Goal: Task Accomplishment & Management: Use online tool/utility

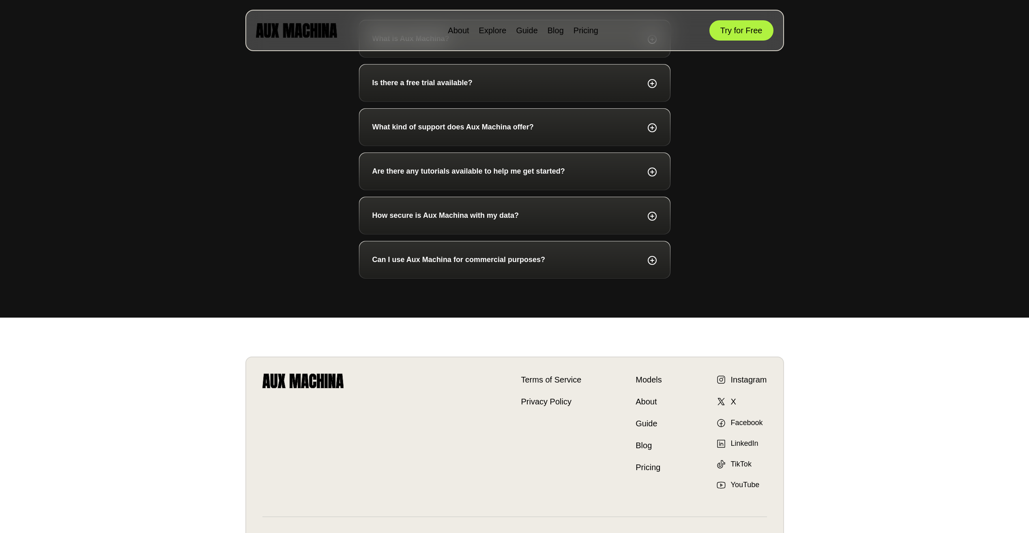
scroll to position [2921, 0]
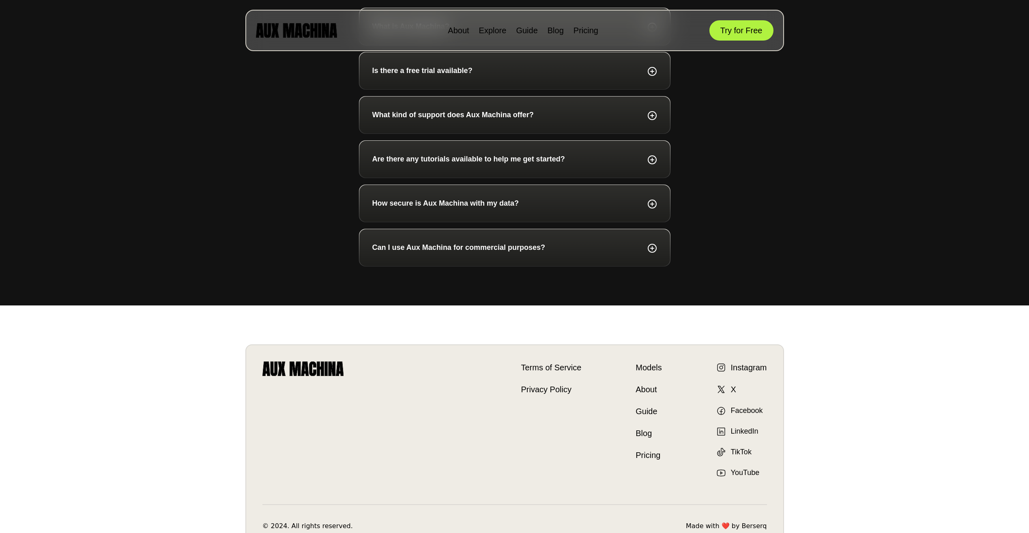
click at [654, 253] on icon at bounding box center [653, 248] width 10 height 11
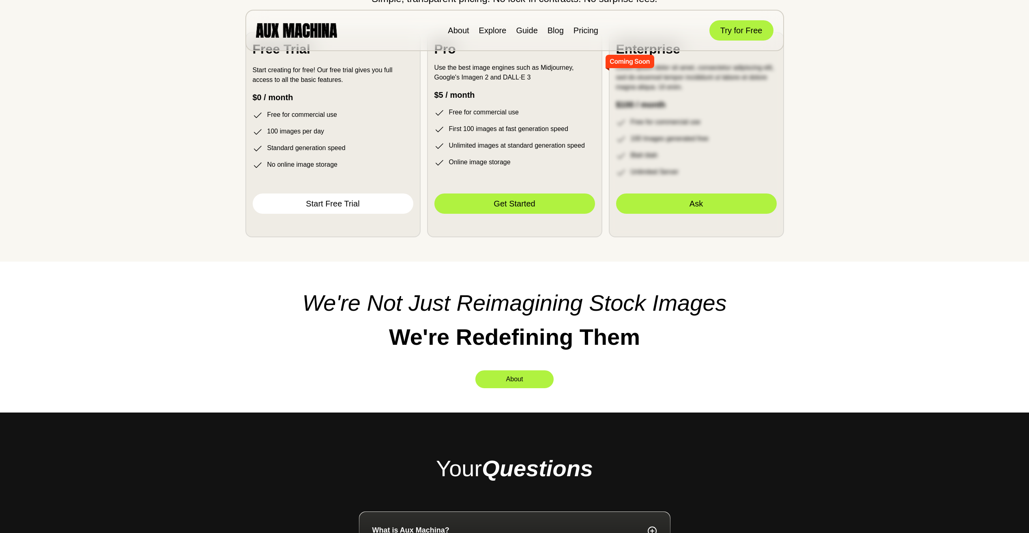
scroll to position [2386, 0]
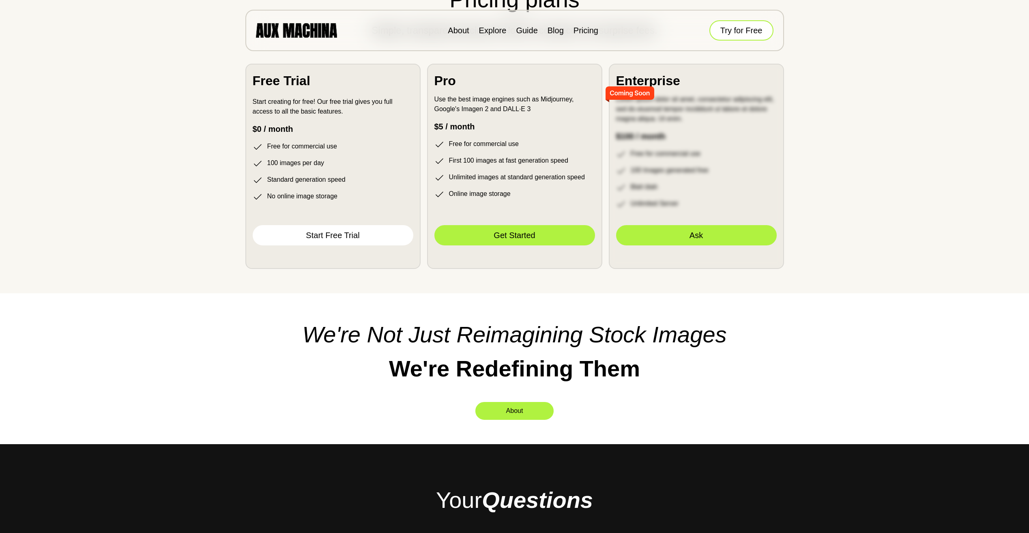
click at [745, 32] on button "Try for Free" at bounding box center [742, 30] width 64 height 20
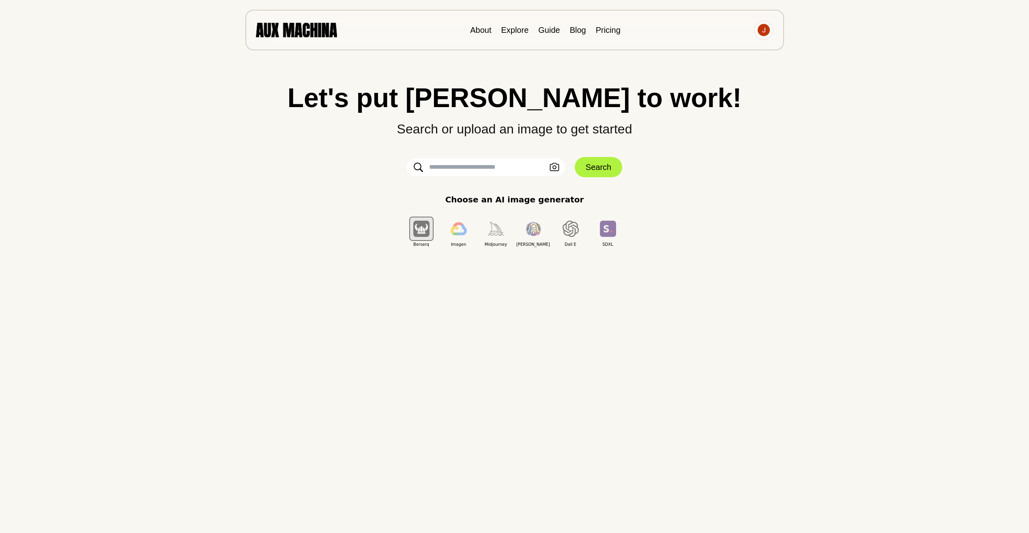
click at [471, 170] on input "text" at bounding box center [486, 167] width 158 height 18
paste input "**********"
type input "**********"
drag, startPoint x: 474, startPoint y: 173, endPoint x: 423, endPoint y: 170, distance: 51.6
click at [423, 170] on div "**********" at bounding box center [486, 167] width 158 height 18
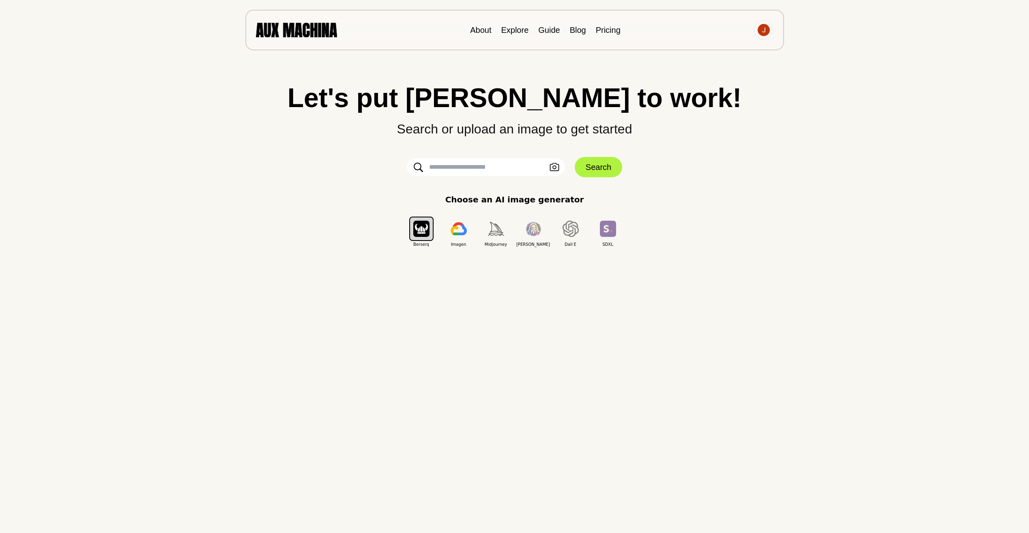
click at [476, 166] on input "text" at bounding box center [486, 167] width 158 height 18
drag, startPoint x: 537, startPoint y: 167, endPoint x: 333, endPoint y: 173, distance: 204.2
click at [333, 173] on div "**********" at bounding box center [514, 165] width 997 height 163
type input "**********"
click at [501, 229] on img "button" at bounding box center [496, 228] width 16 height 13
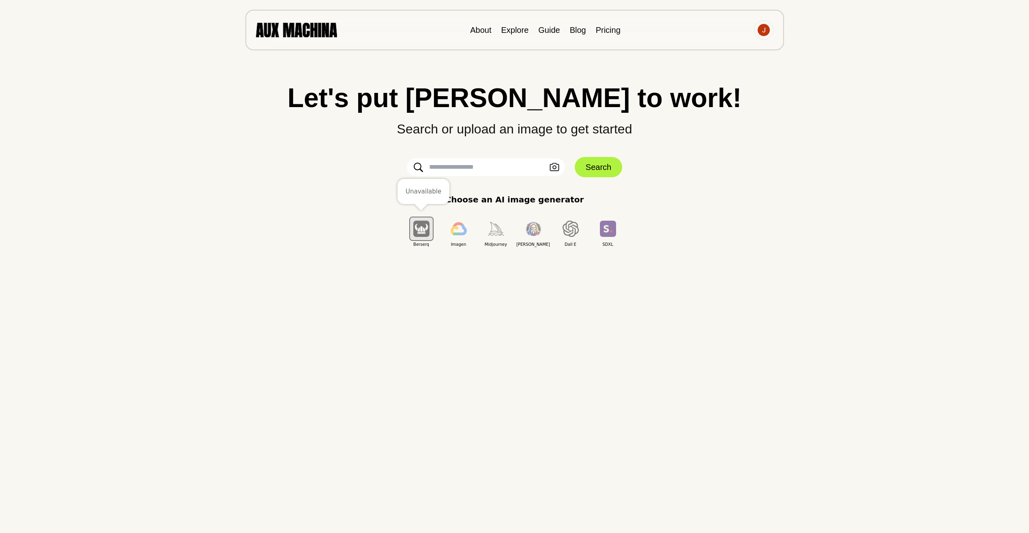
click at [411, 222] on button "button" at bounding box center [421, 229] width 24 height 24
click at [473, 170] on input "text" at bounding box center [486, 167] width 158 height 18
paste input "**********"
type input "**********"
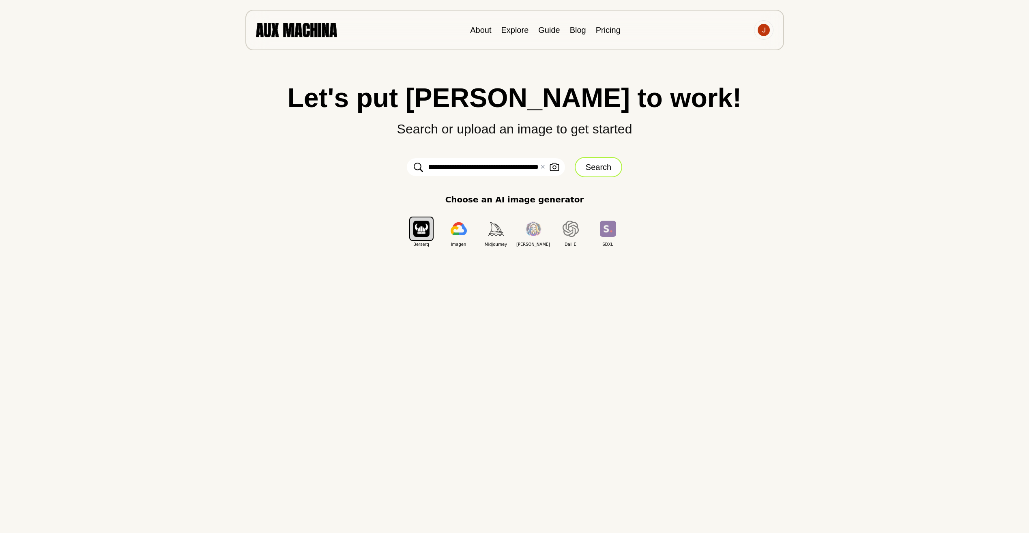
click at [589, 170] on button "Search" at bounding box center [598, 167] width 47 height 20
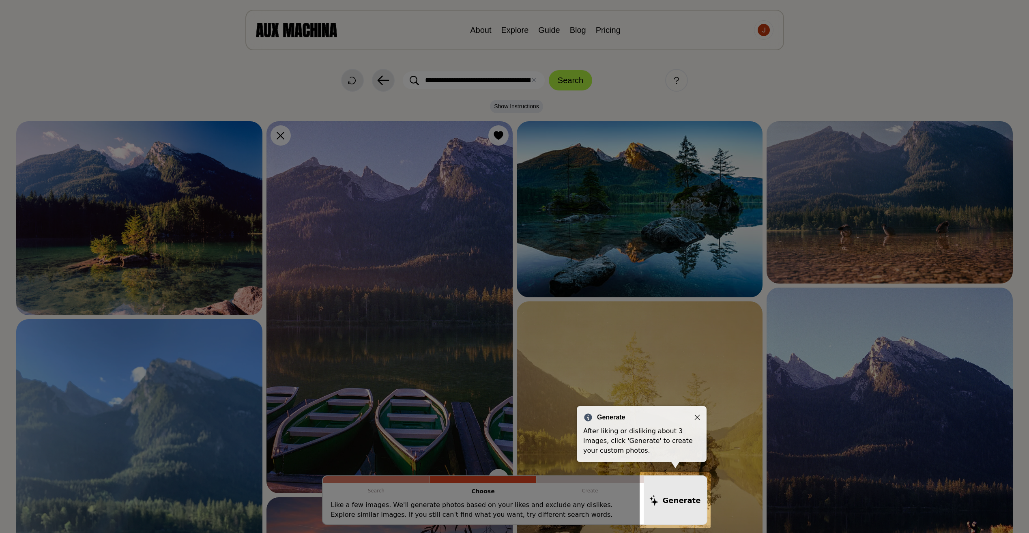
click at [697, 417] on icon "Close" at bounding box center [698, 418] width 6 height 6
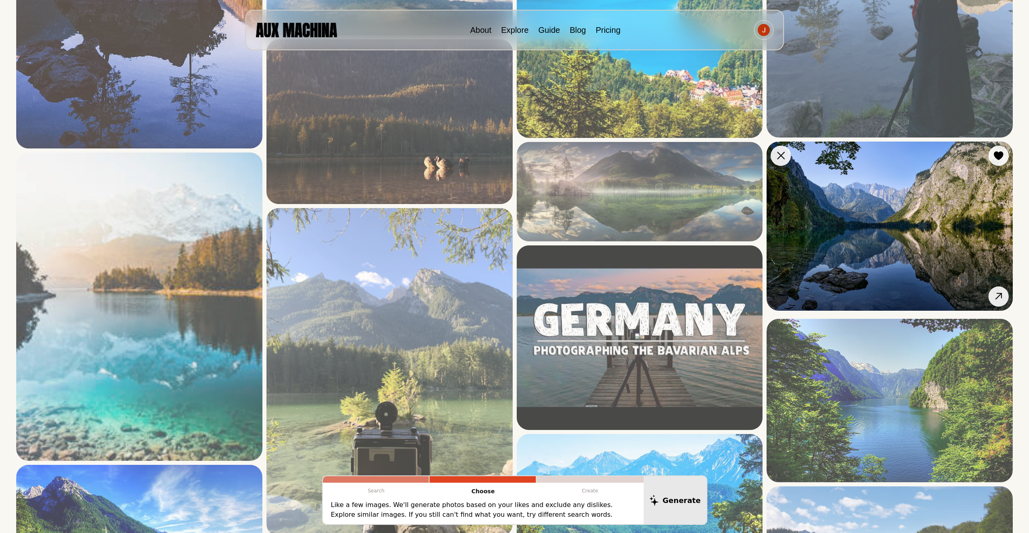
scroll to position [973, 0]
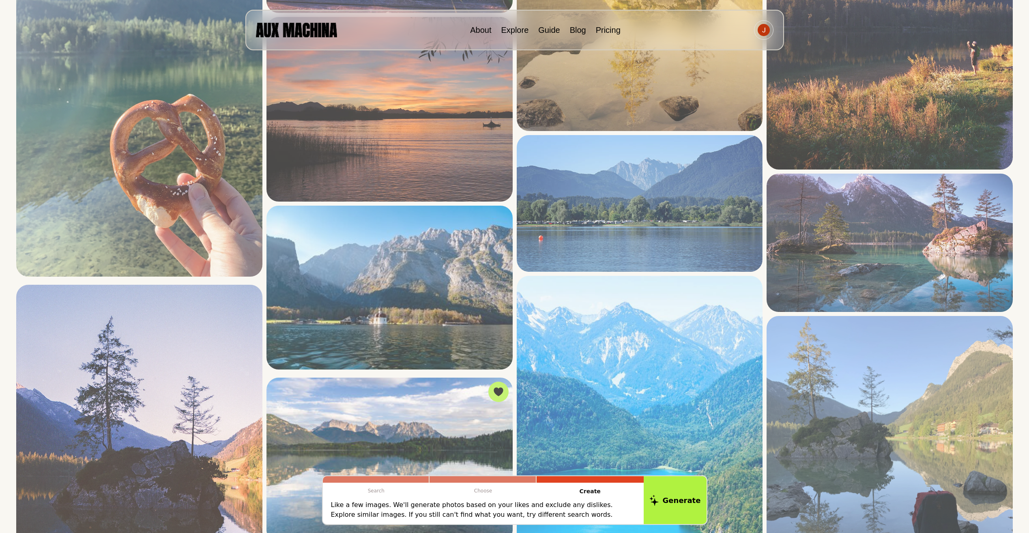
scroll to position [365, 0]
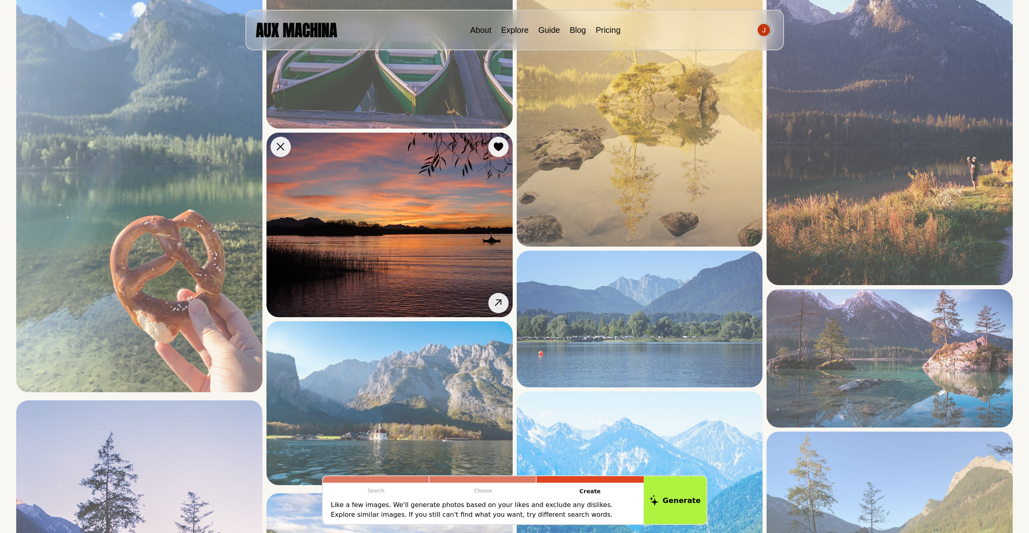
click at [370, 186] on img at bounding box center [390, 225] width 246 height 185
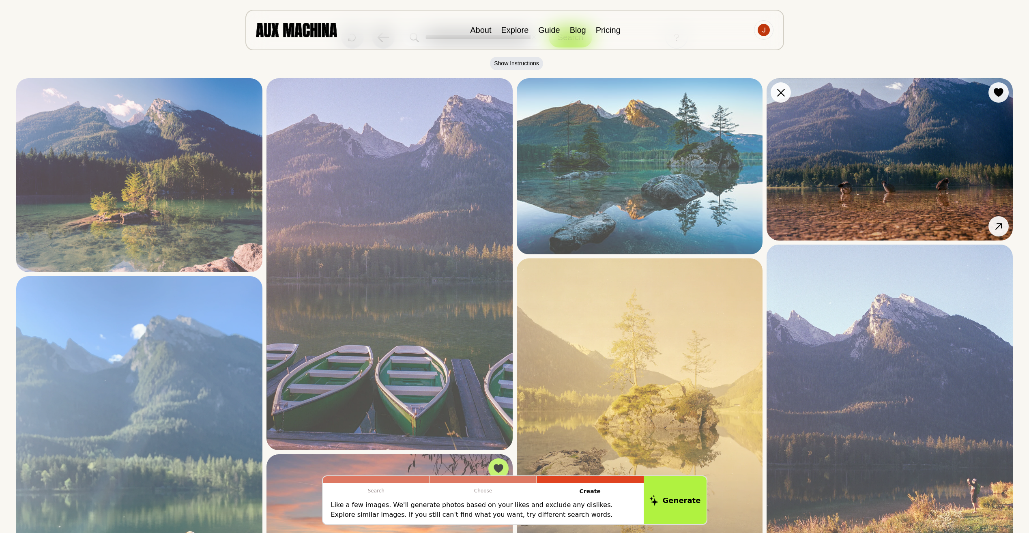
scroll to position [41, 0]
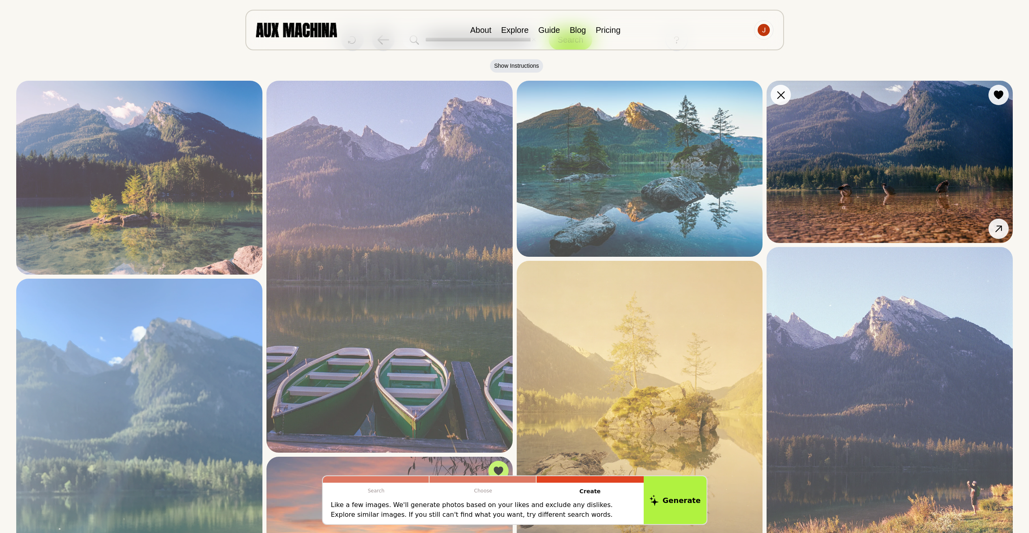
click at [884, 185] on img at bounding box center [890, 162] width 246 height 162
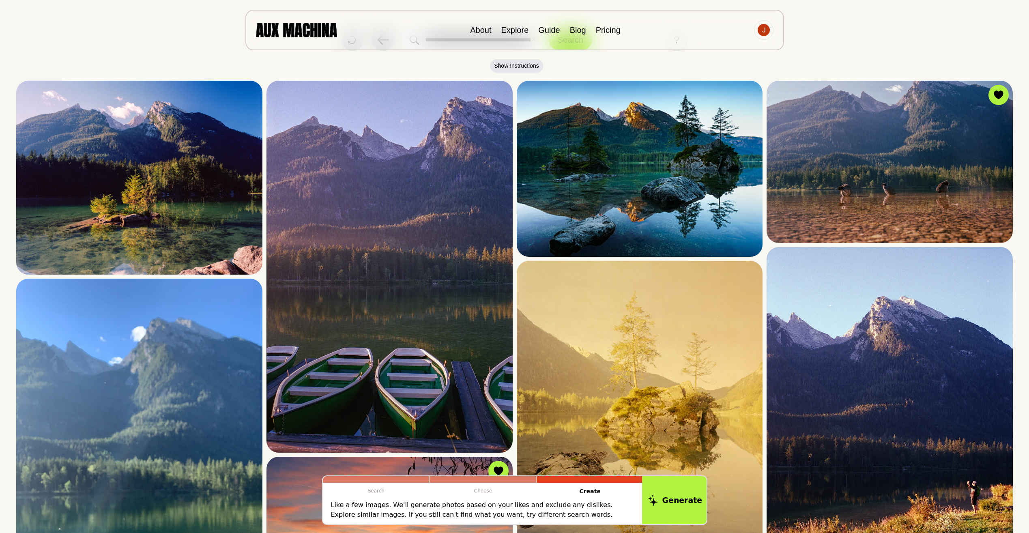
click at [664, 514] on button "Generate" at bounding box center [675, 500] width 66 height 50
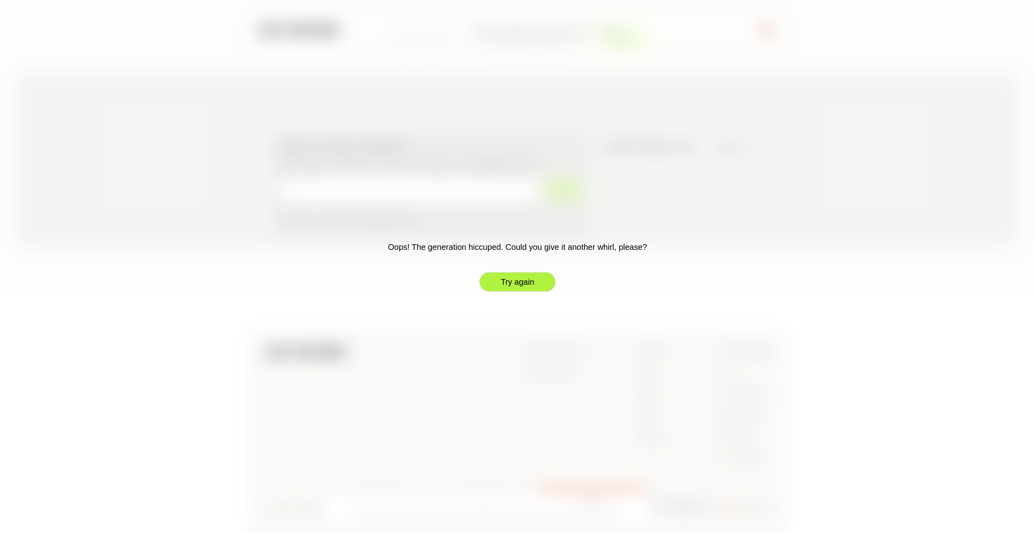
click at [520, 282] on button "Try again" at bounding box center [517, 282] width 77 height 20
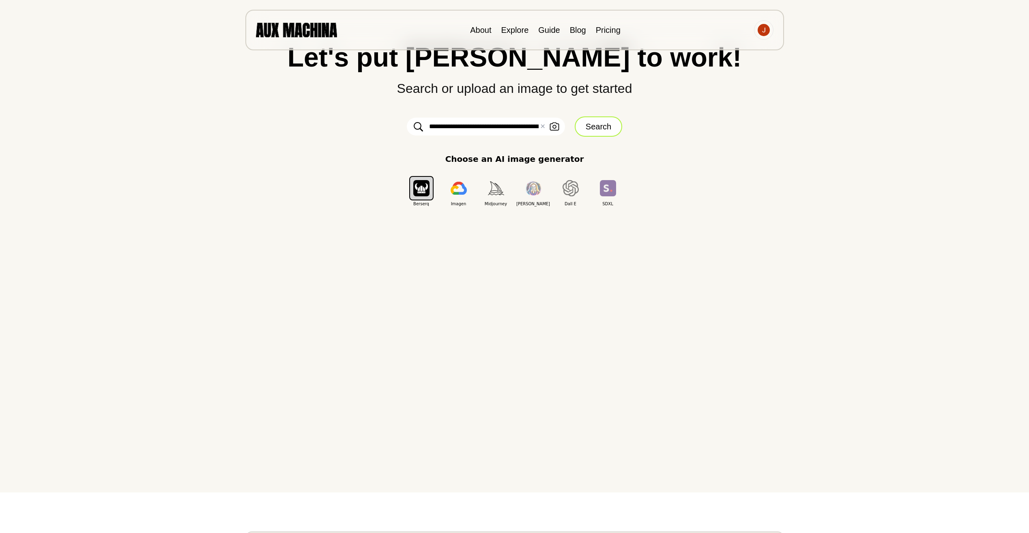
click at [604, 117] on button "Search" at bounding box center [598, 126] width 47 height 20
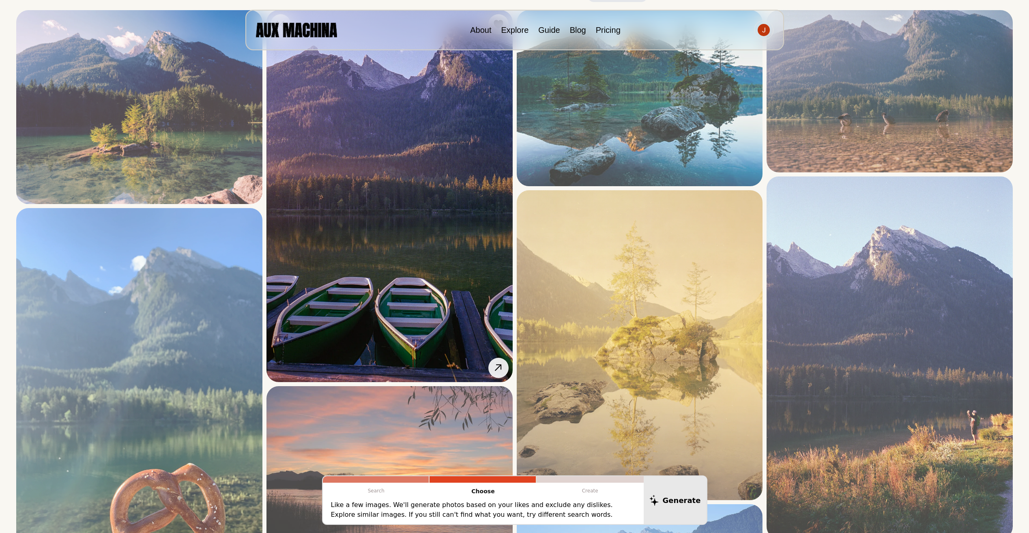
scroll to position [203, 0]
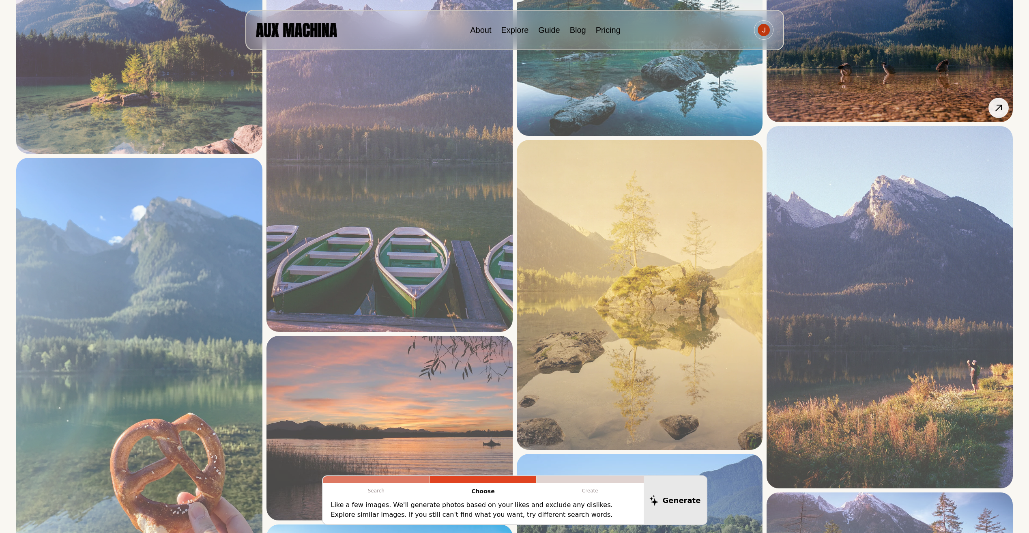
click at [892, 80] on img at bounding box center [890, 41] width 246 height 162
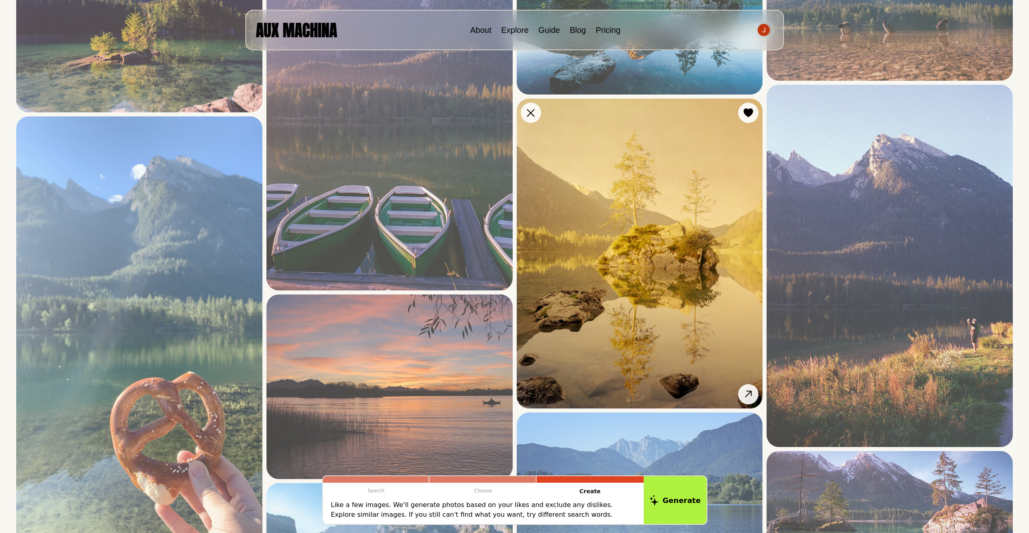
scroll to position [161, 0]
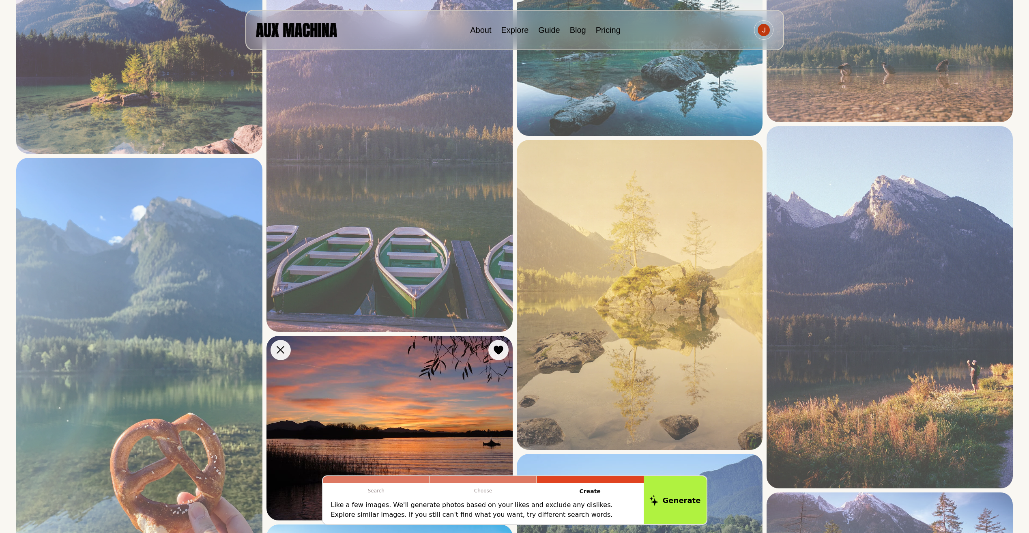
click at [458, 391] on img at bounding box center [390, 428] width 246 height 185
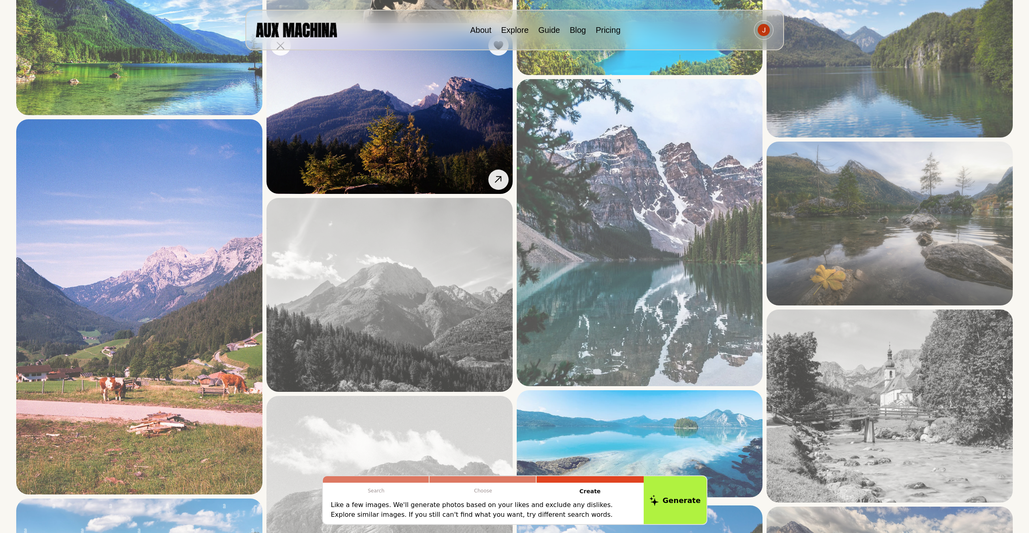
scroll to position [1582, 0]
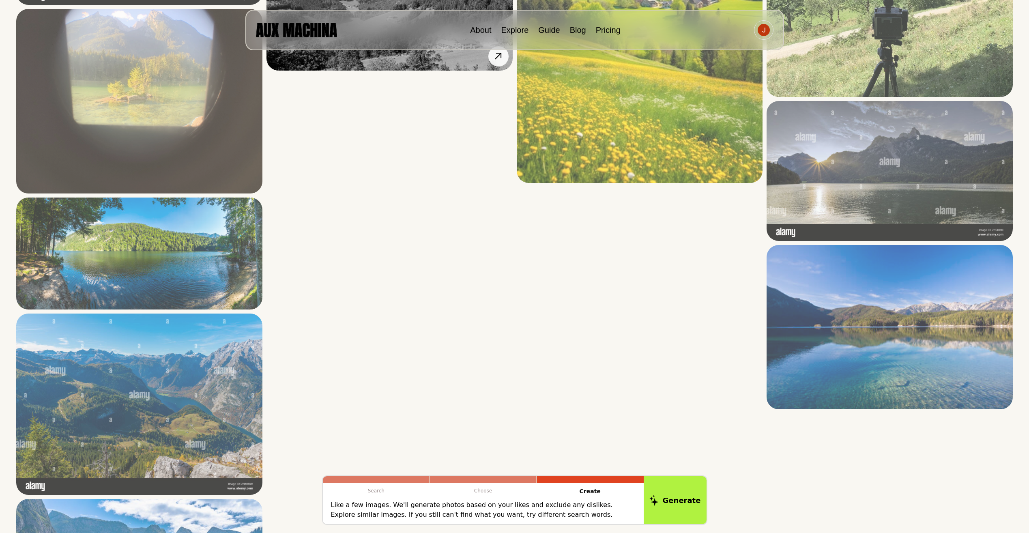
scroll to position [2434, 0]
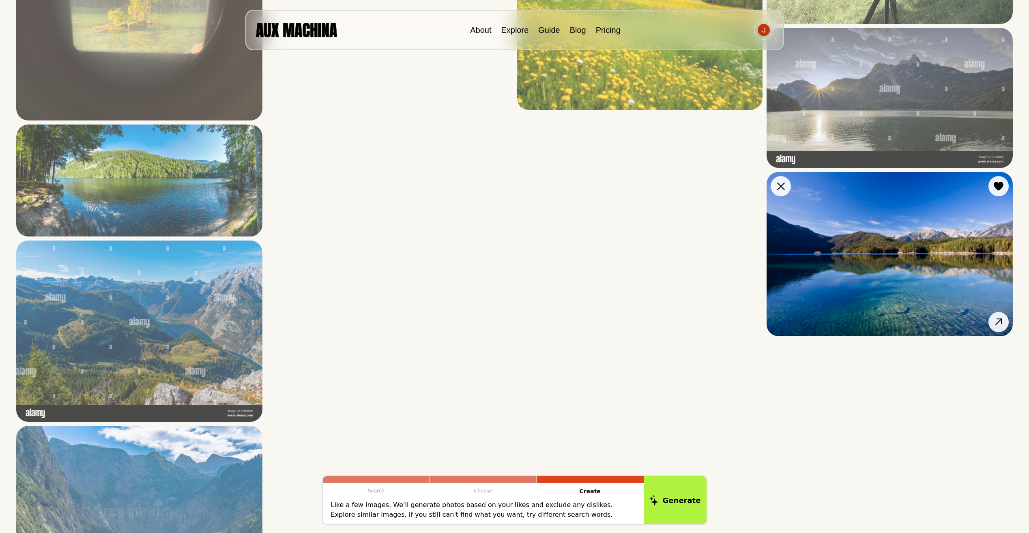
click at [877, 336] on img at bounding box center [890, 254] width 246 height 164
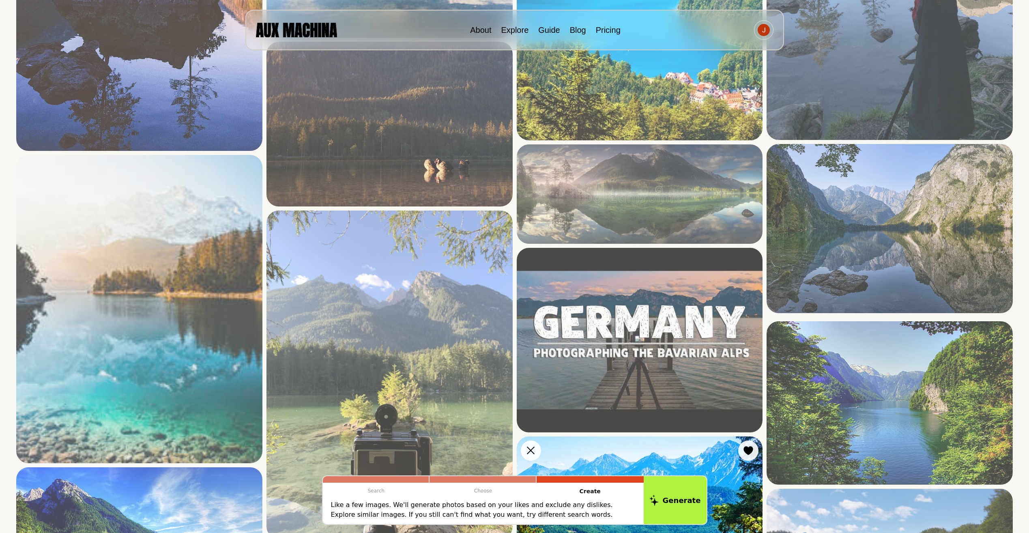
scroll to position [932, 0]
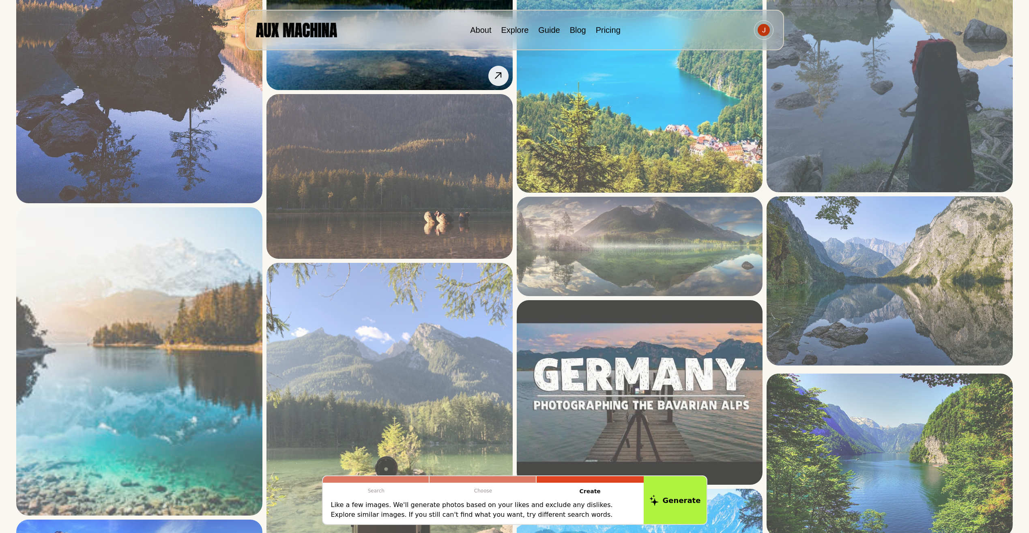
click at [447, 90] on img at bounding box center [390, 8] width 246 height 164
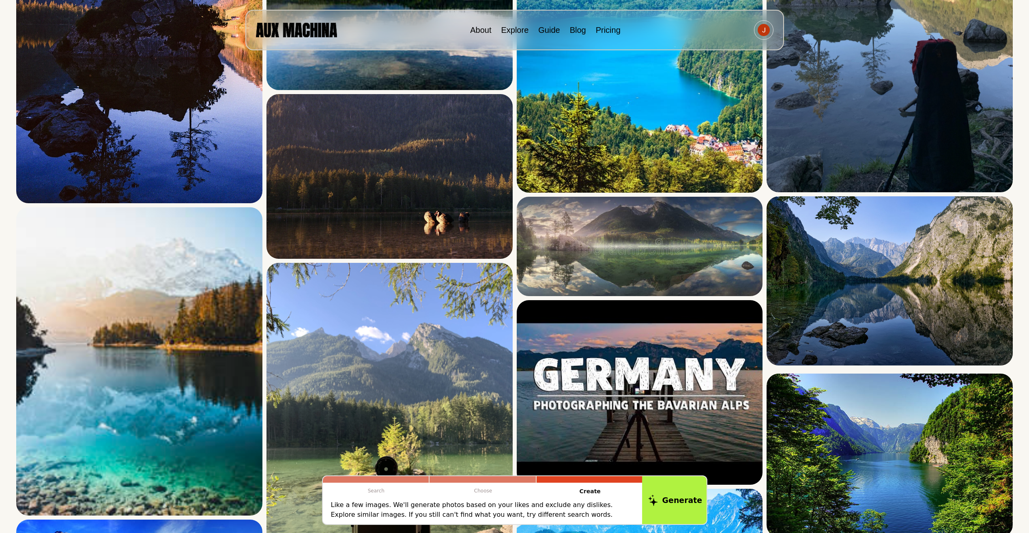
click at [680, 486] on button "Generate" at bounding box center [675, 500] width 66 height 50
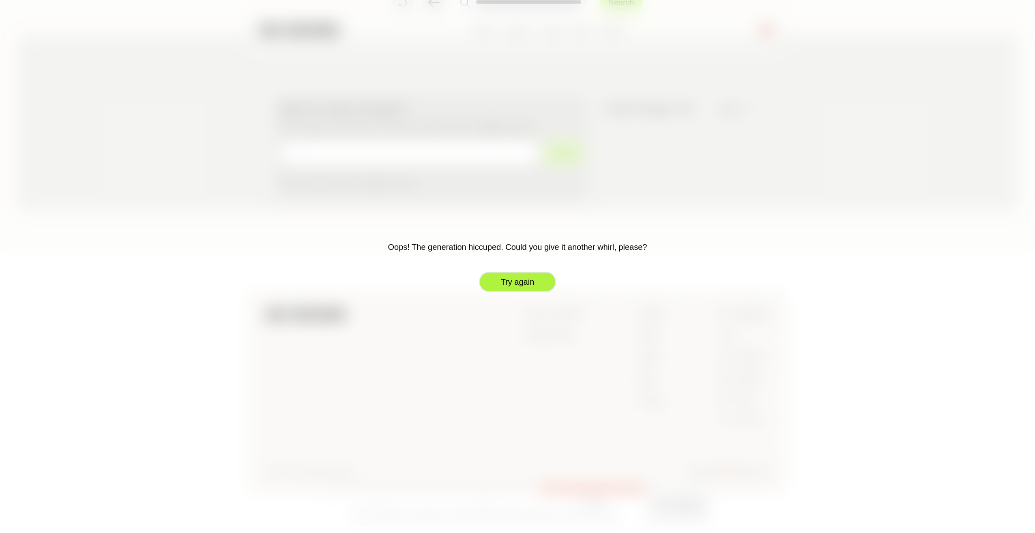
click at [512, 274] on button "Try again" at bounding box center [517, 282] width 77 height 20
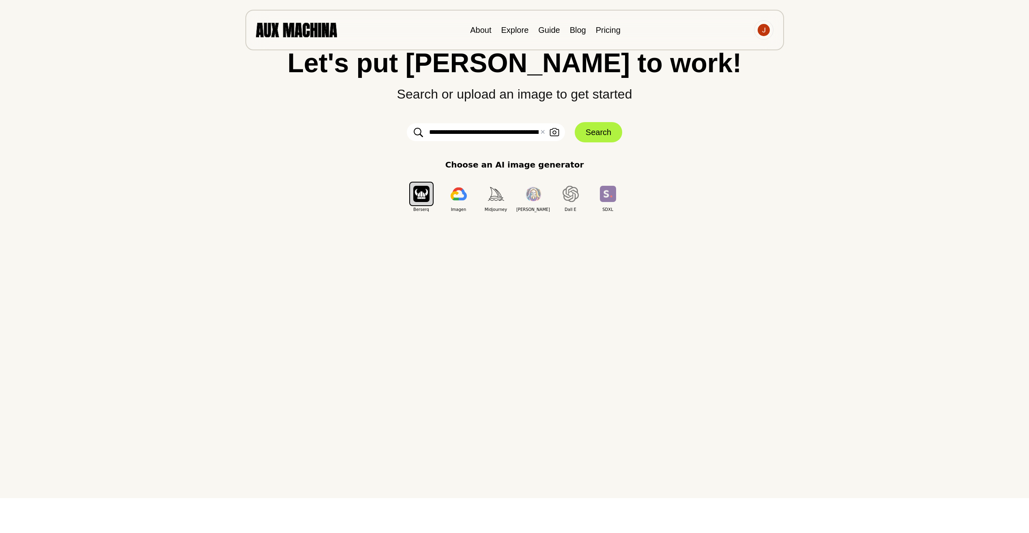
scroll to position [0, 0]
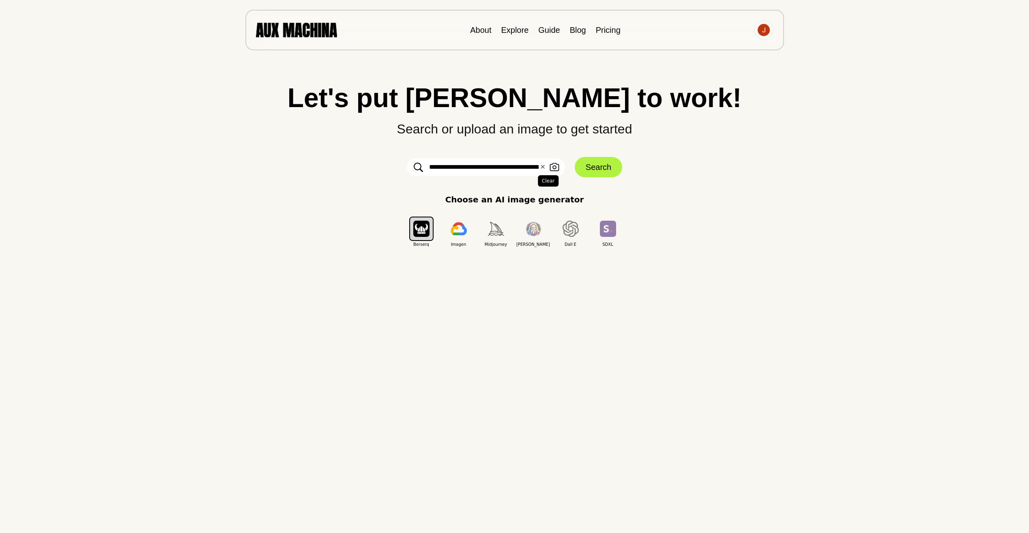
click at [544, 165] on button "✕ Clear" at bounding box center [542, 167] width 5 height 10
click at [539, 164] on input "text" at bounding box center [486, 167] width 158 height 18
type input "**********"
click at [603, 168] on button "Search" at bounding box center [598, 167] width 47 height 20
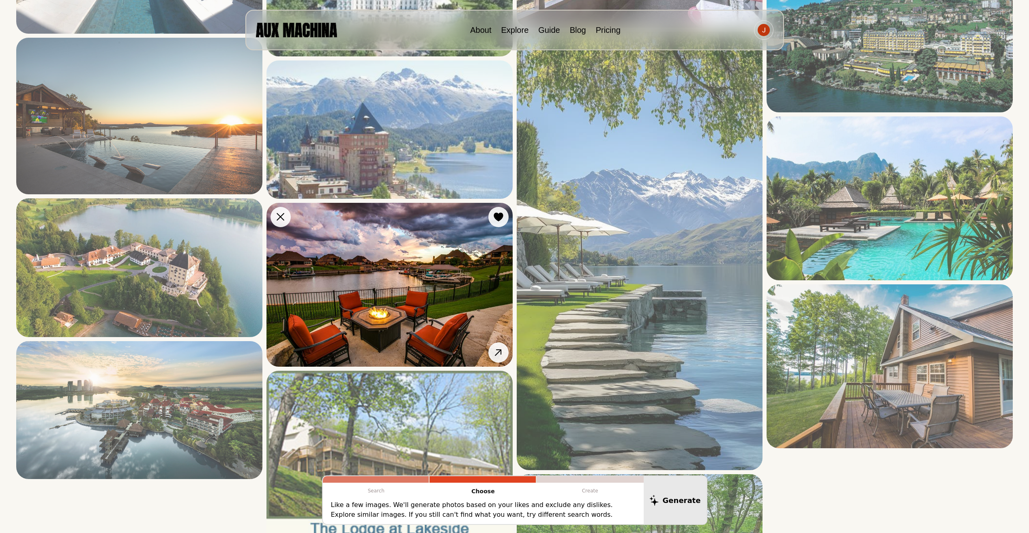
scroll to position [1258, 0]
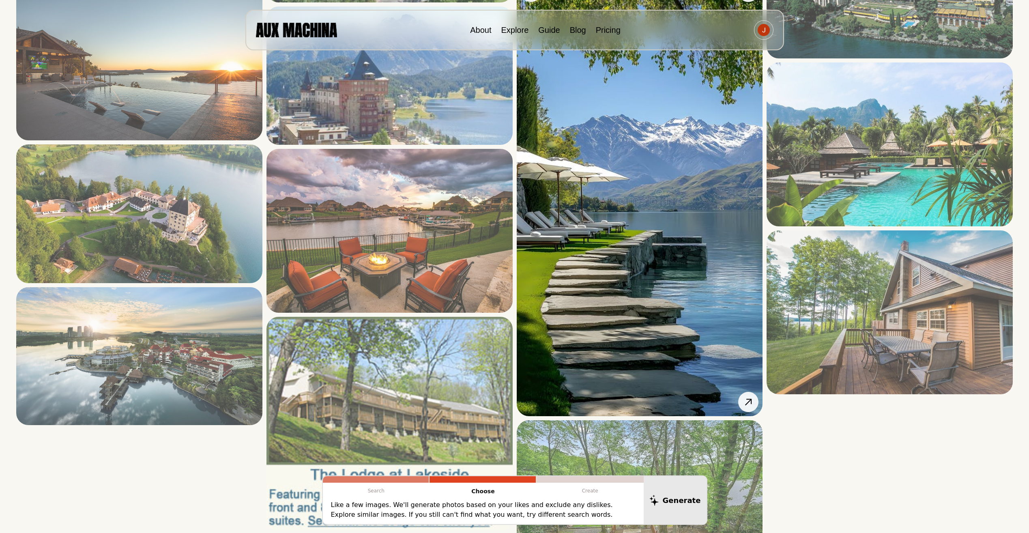
click at [658, 258] on img at bounding box center [640, 197] width 246 height 439
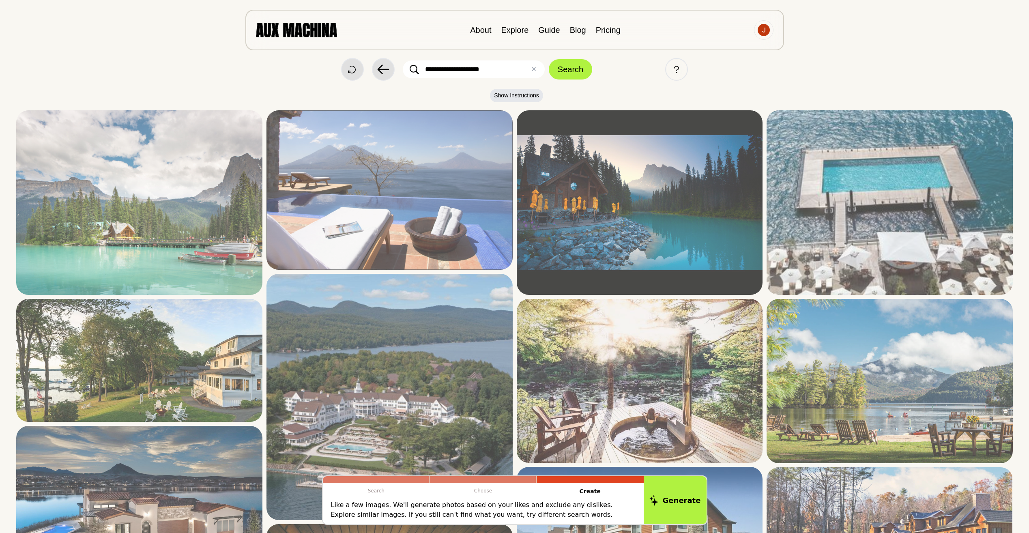
scroll to position [0, 0]
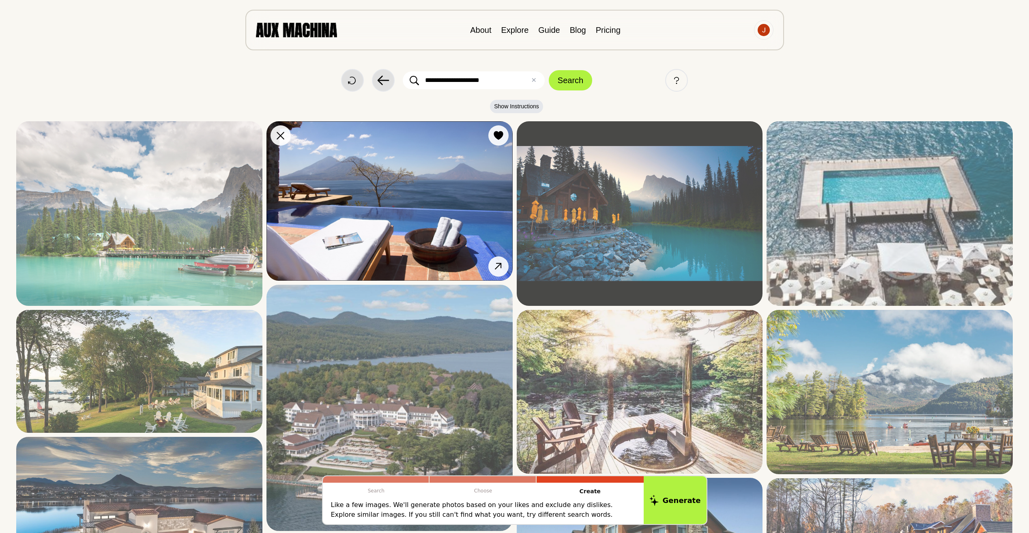
click at [407, 224] on img at bounding box center [390, 200] width 246 height 159
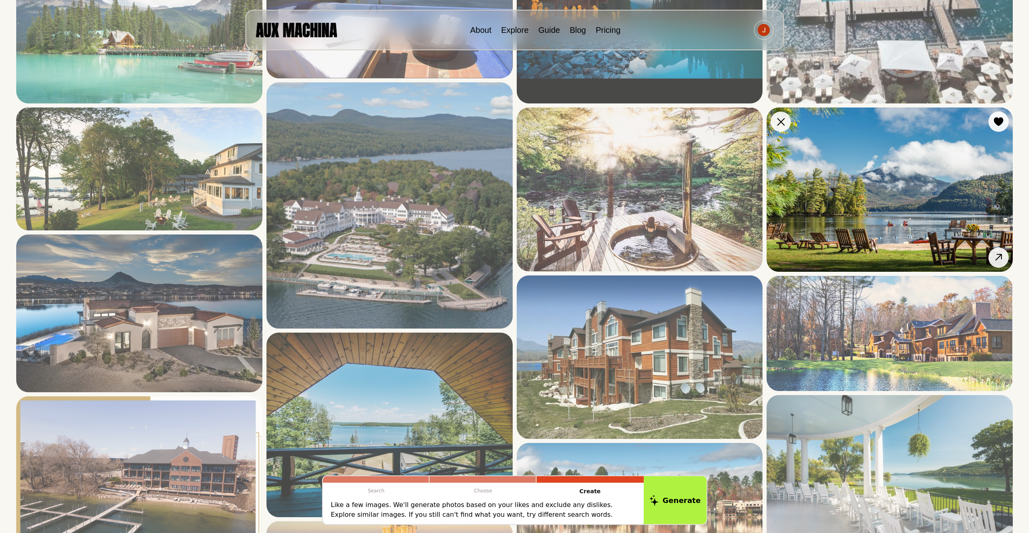
scroll to position [203, 0]
click at [918, 215] on img at bounding box center [890, 189] width 246 height 164
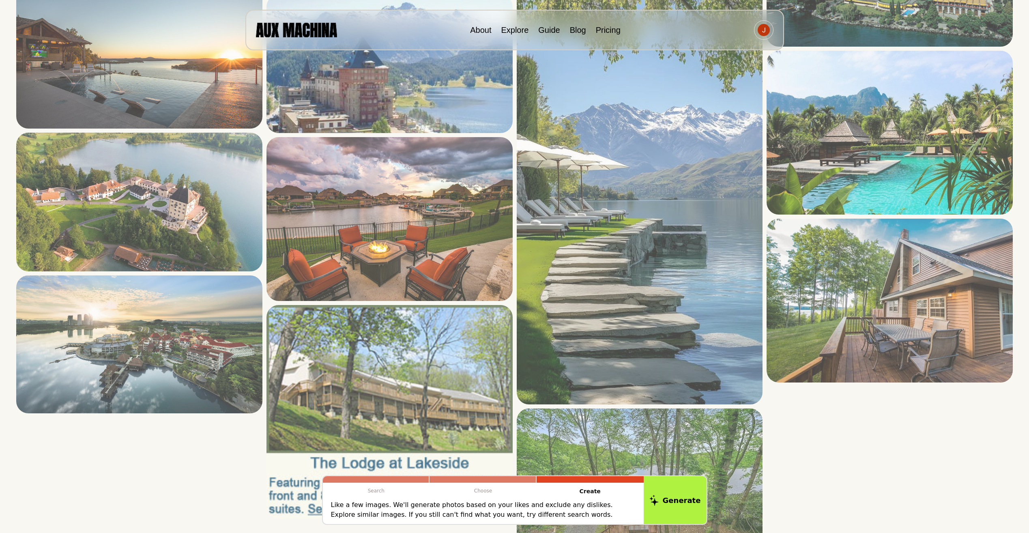
scroll to position [1339, 0]
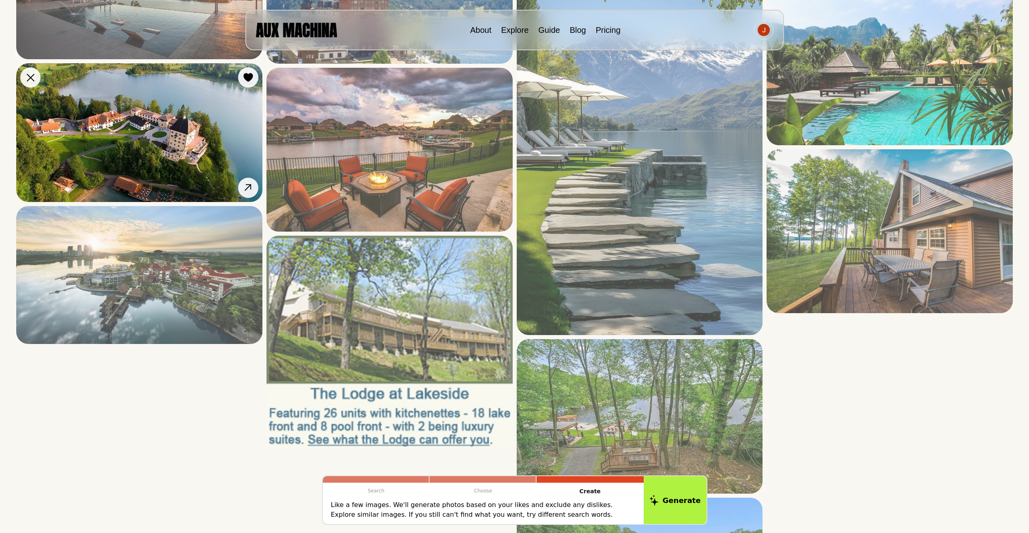
click at [160, 123] on img at bounding box center [139, 132] width 246 height 139
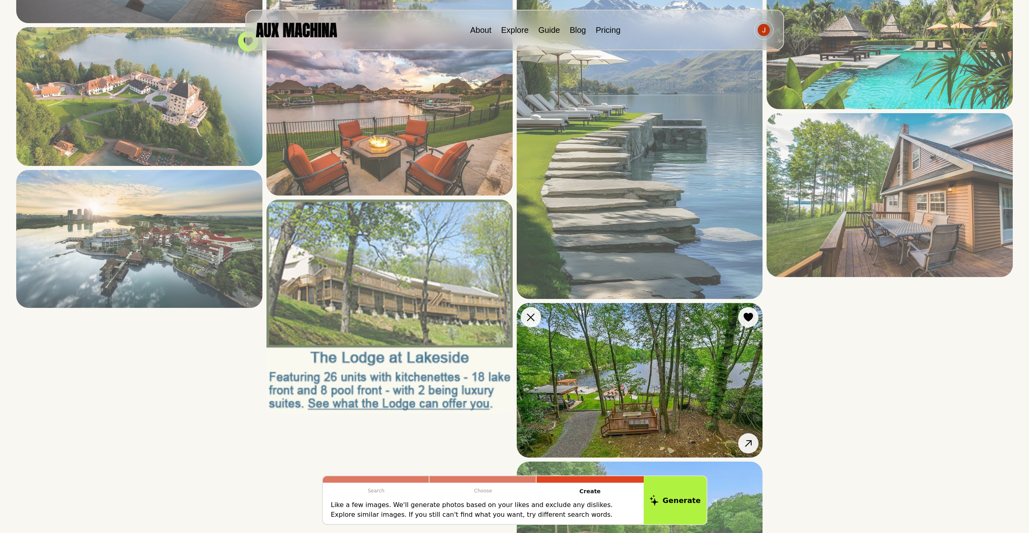
scroll to position [1501, 0]
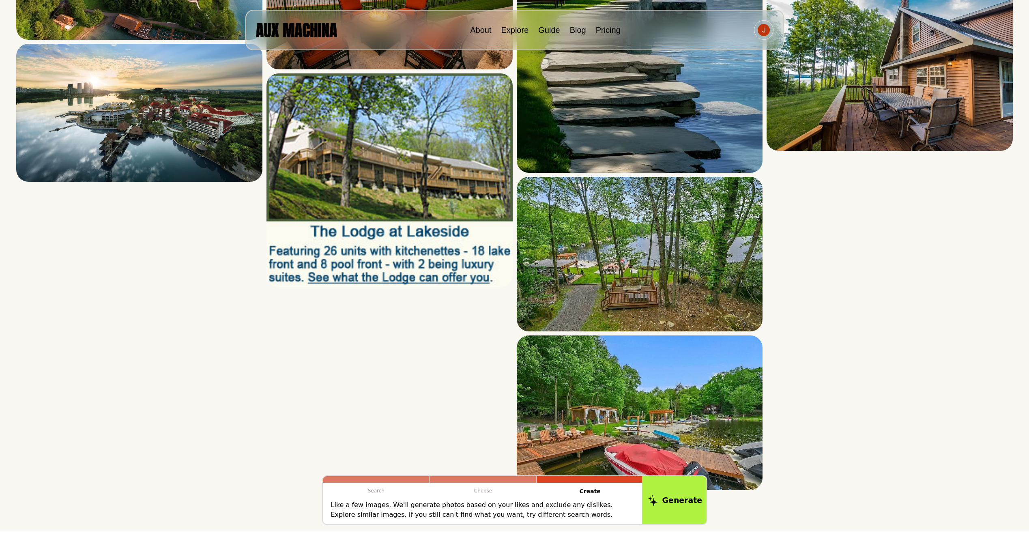
click at [672, 491] on button "Generate" at bounding box center [675, 500] width 66 height 50
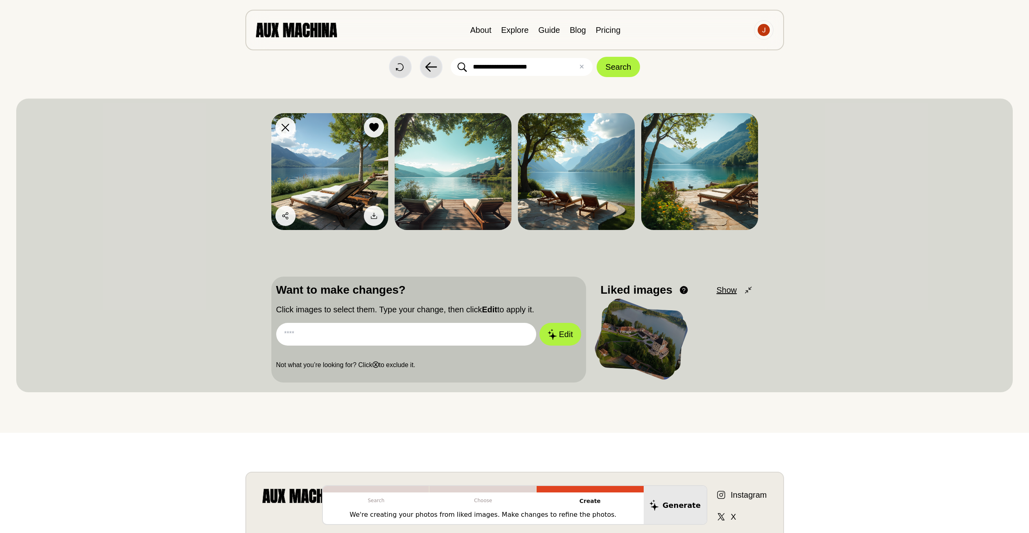
scroll to position [0, 0]
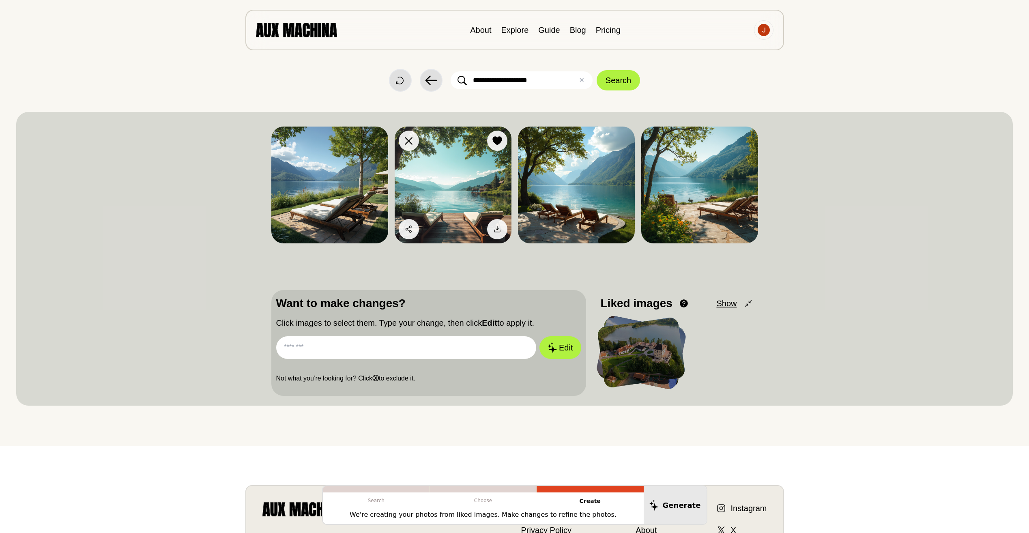
click at [463, 164] on img at bounding box center [453, 185] width 117 height 117
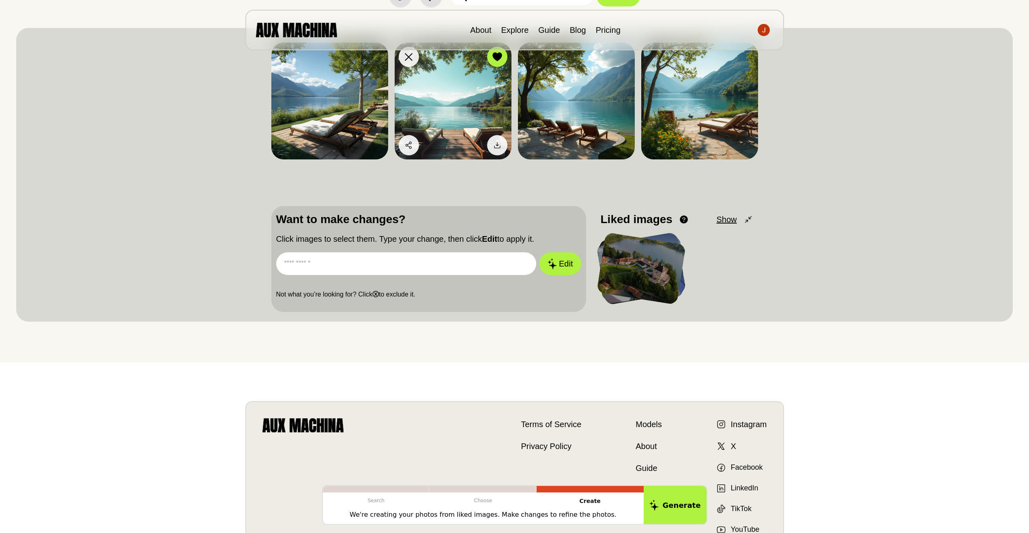
scroll to position [41, 0]
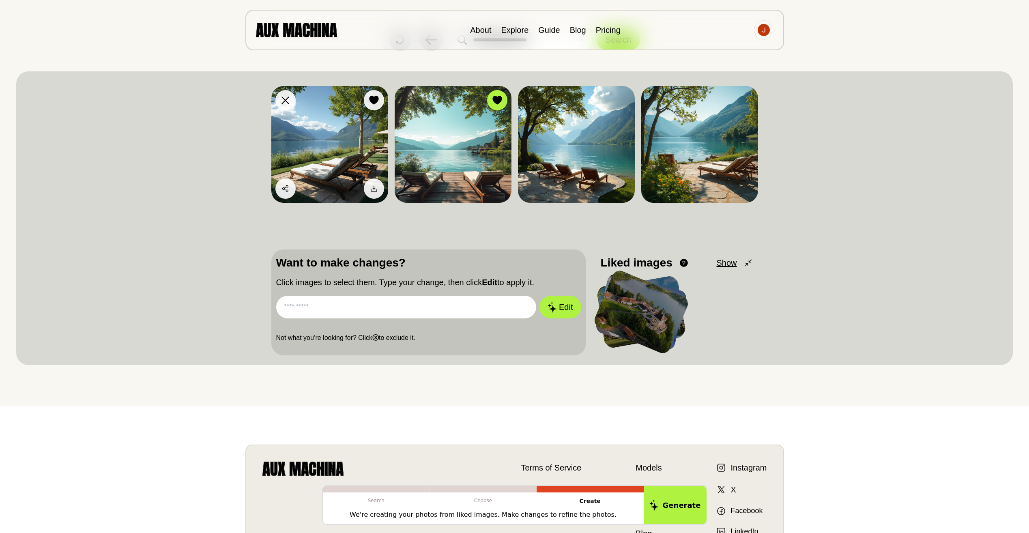
click at [347, 148] on img at bounding box center [329, 144] width 117 height 117
click at [447, 311] on input "text" at bounding box center [406, 307] width 260 height 23
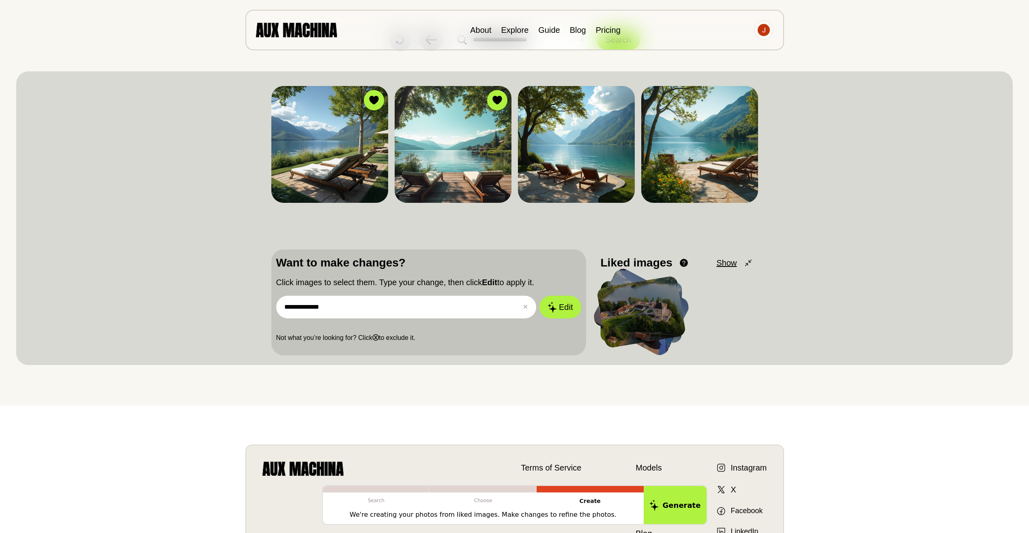
type input "**********"
click at [540, 296] on button "Edit" at bounding box center [560, 307] width 41 height 23
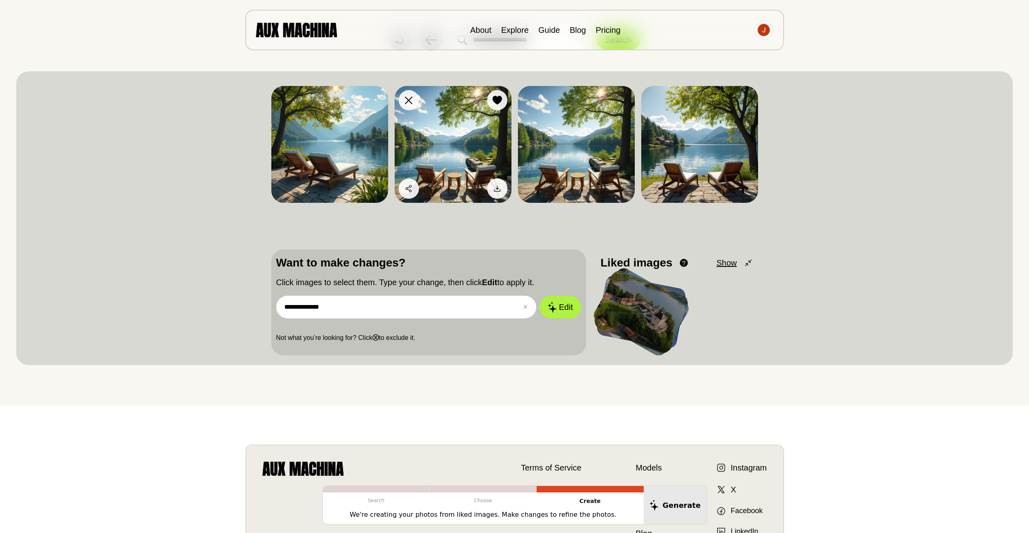
click at [450, 131] on img at bounding box center [453, 144] width 117 height 117
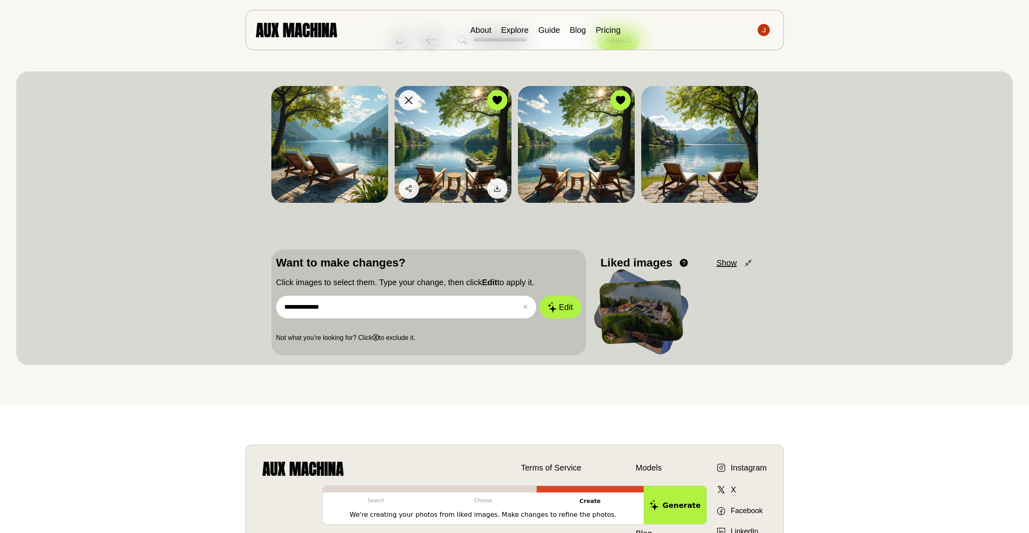
click at [450, 131] on img at bounding box center [453, 144] width 117 height 117
click at [457, 136] on img at bounding box center [453, 144] width 117 height 117
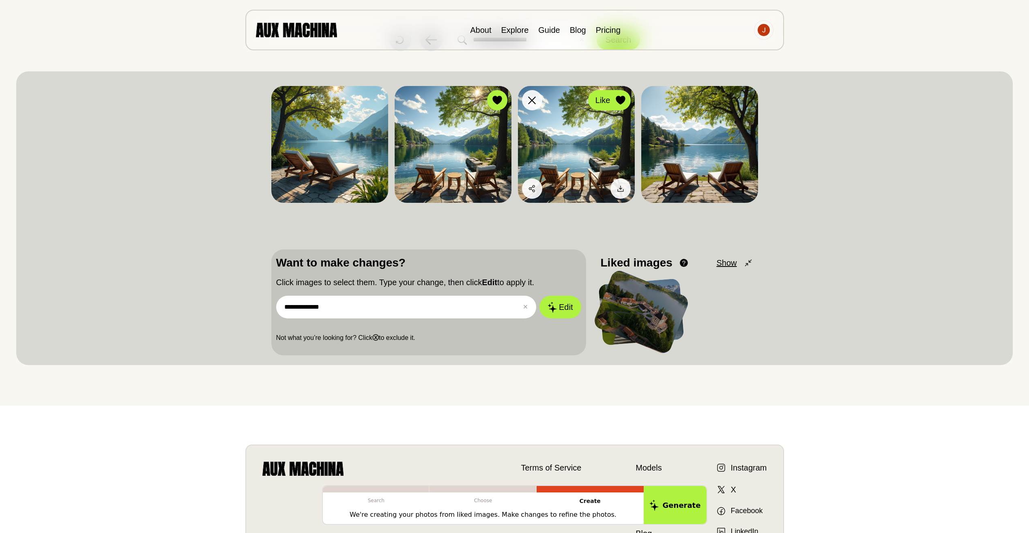
click at [619, 97] on icon at bounding box center [620, 100] width 9 height 9
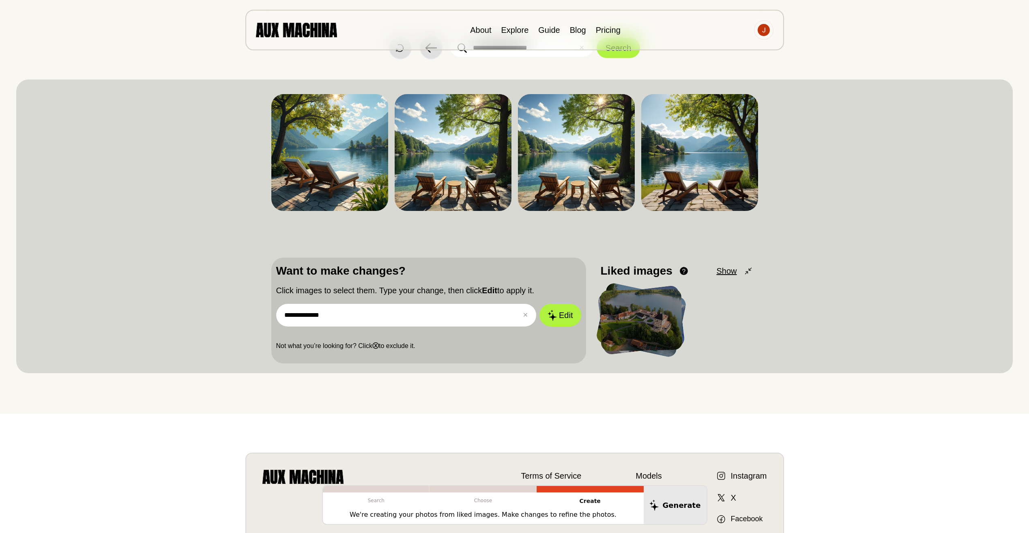
scroll to position [0, 0]
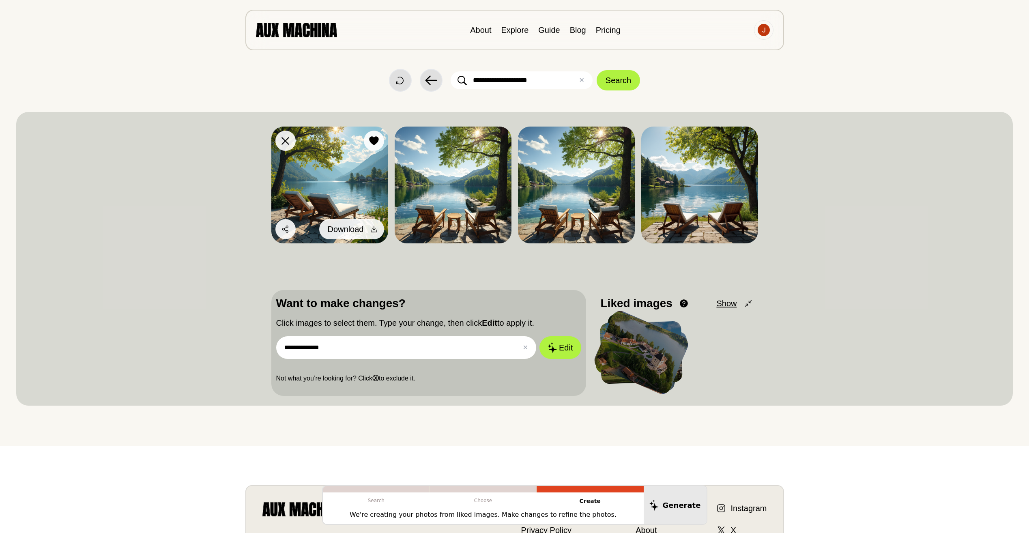
click at [372, 229] on icon at bounding box center [374, 229] width 8 height 8
drag, startPoint x: 329, startPoint y: 349, endPoint x: 250, endPoint y: 342, distance: 79.4
click at [250, 342] on div "**********" at bounding box center [514, 259] width 997 height 294
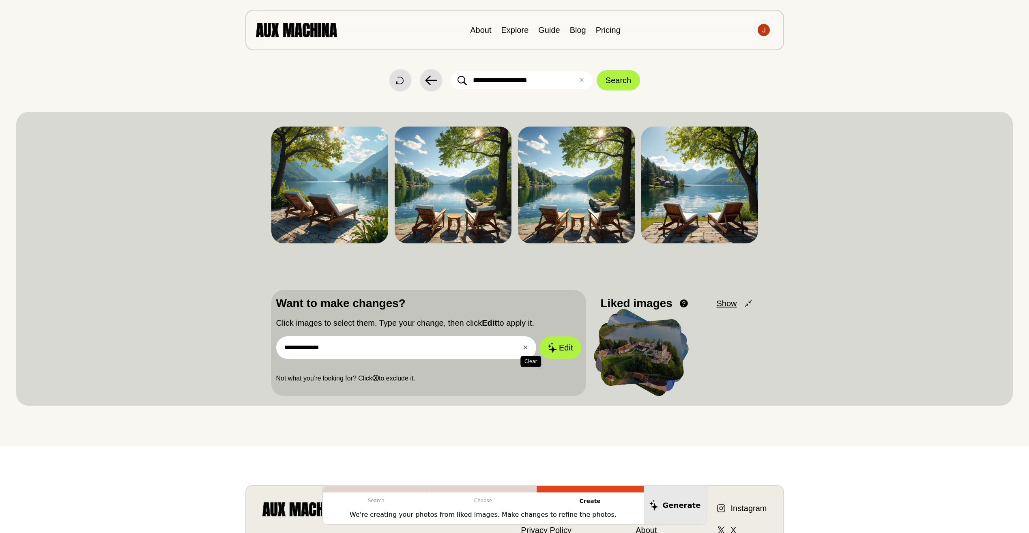
click at [528, 350] on button "✕ Clear" at bounding box center [525, 348] width 5 height 10
click at [761, 30] on img at bounding box center [764, 30] width 12 height 12
click at [737, 55] on li "Dashboard" at bounding box center [733, 49] width 81 height 18
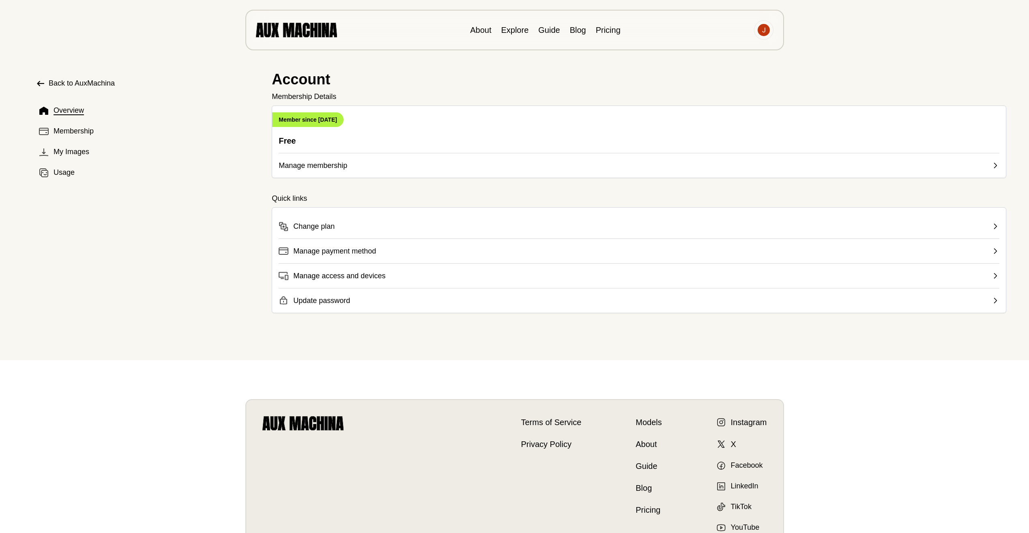
click at [991, 163] on button "Manage membership" at bounding box center [639, 162] width 721 height 18
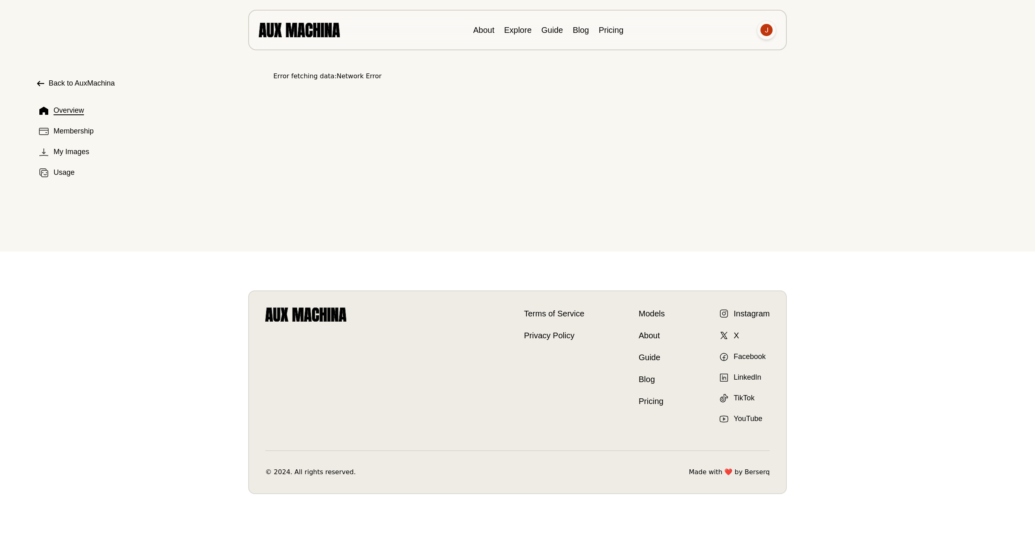
click at [764, 28] on img at bounding box center [767, 30] width 12 height 12
click at [723, 50] on li "Dashboard" at bounding box center [735, 49] width 81 height 18
click at [764, 32] on img at bounding box center [767, 30] width 12 height 12
click at [724, 65] on li "Sign out" at bounding box center [735, 67] width 81 height 18
